Goal: Entertainment & Leisure: Consume media (video, audio)

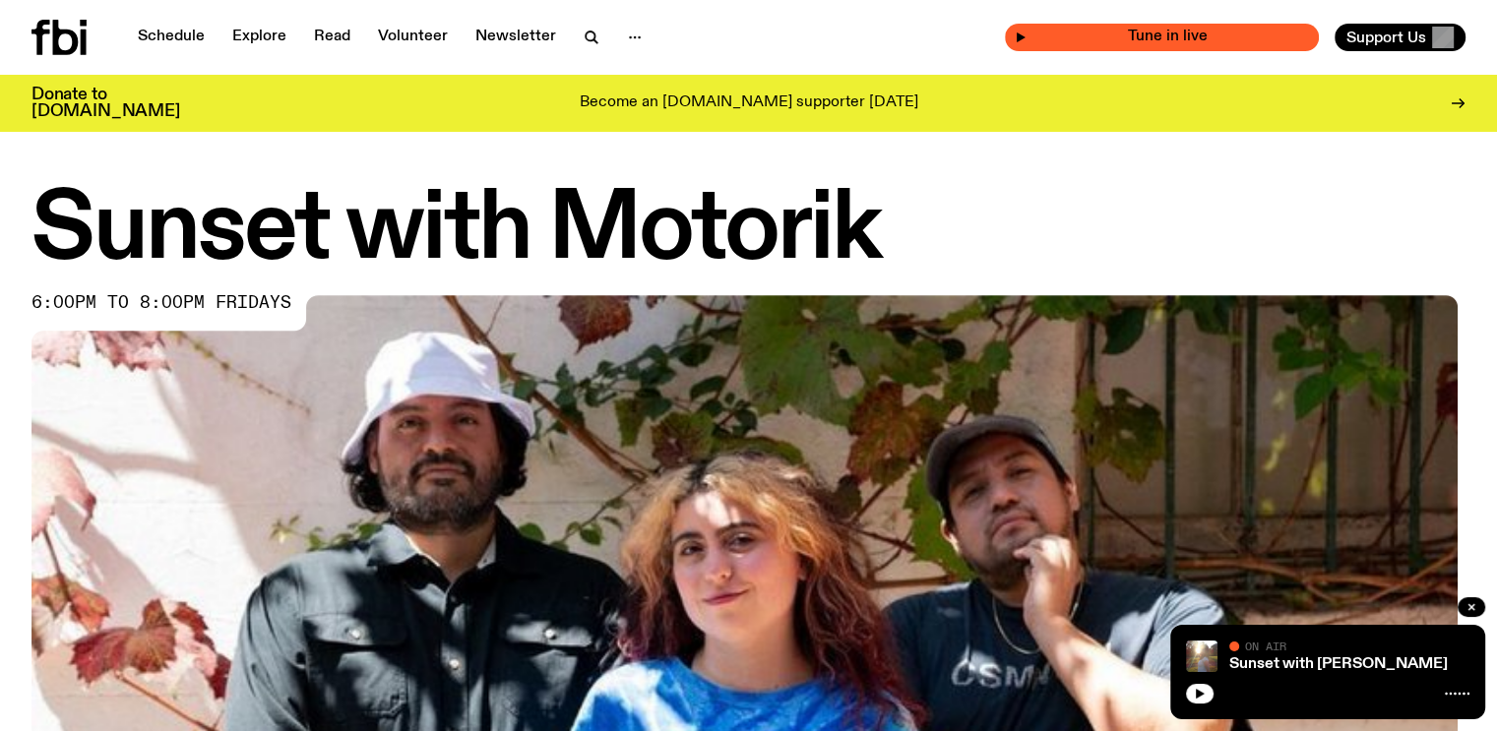
click at [1200, 36] on span "Tune in live" at bounding box center [1167, 37] width 282 height 15
click at [1179, 32] on span "Tune in live" at bounding box center [1167, 37] width 282 height 15
click at [1205, 36] on span "Tune in live" at bounding box center [1167, 37] width 282 height 15
click at [1177, 688] on div "Sunset with alilia On Air On Air" at bounding box center [1327, 672] width 315 height 94
click at [1207, 688] on button "button" at bounding box center [1200, 694] width 28 height 20
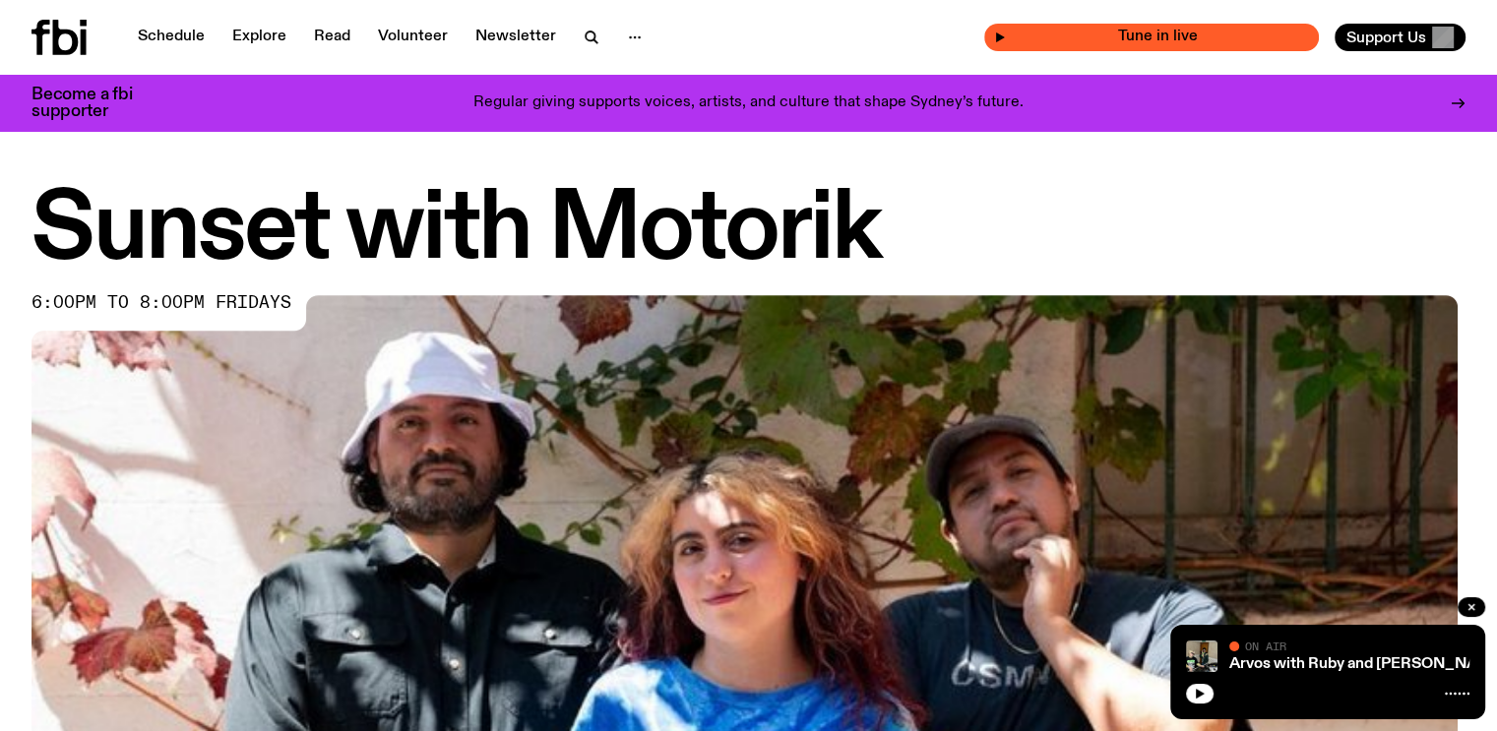
click at [1205, 29] on div "Tune in live" at bounding box center [1151, 38] width 335 height 28
click at [1205, 691] on icon "button" at bounding box center [1200, 694] width 12 height 12
